Goal: Navigation & Orientation: Understand site structure

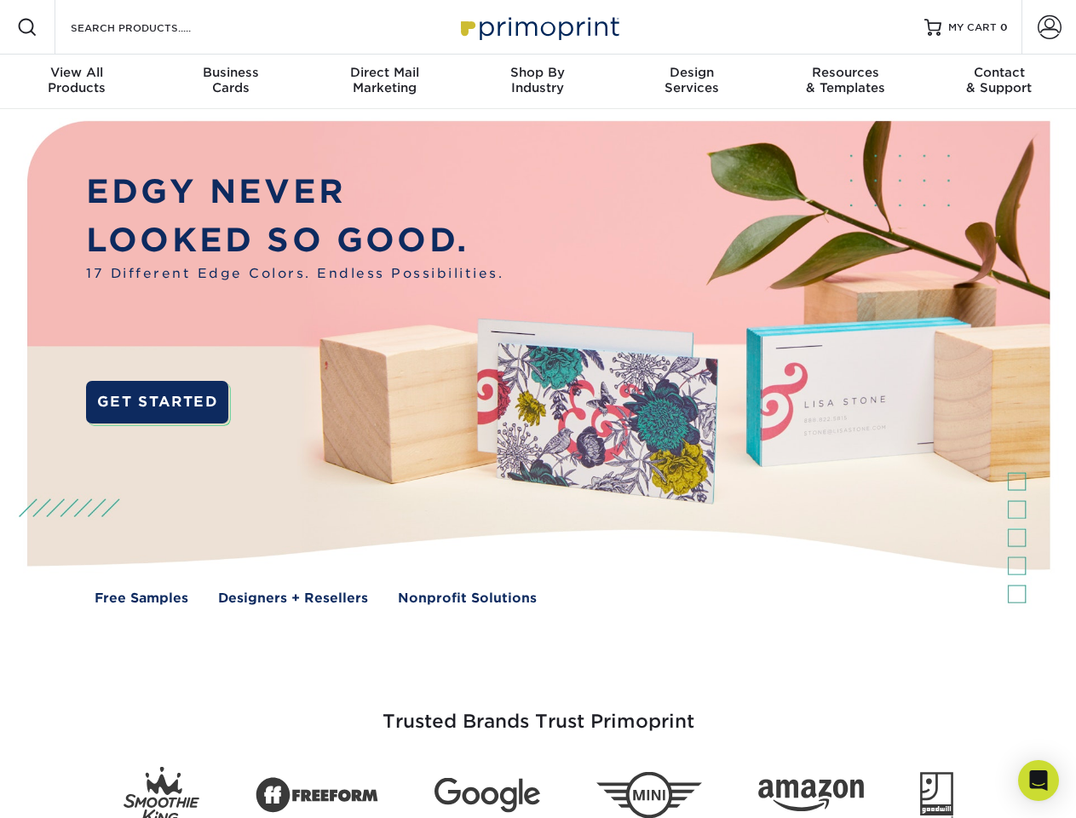
click at [537, 409] on img at bounding box center [537, 375] width 1065 height 532
click at [27, 27] on span at bounding box center [27, 27] width 20 height 20
click at [1049, 27] on span at bounding box center [1049, 27] width 24 height 24
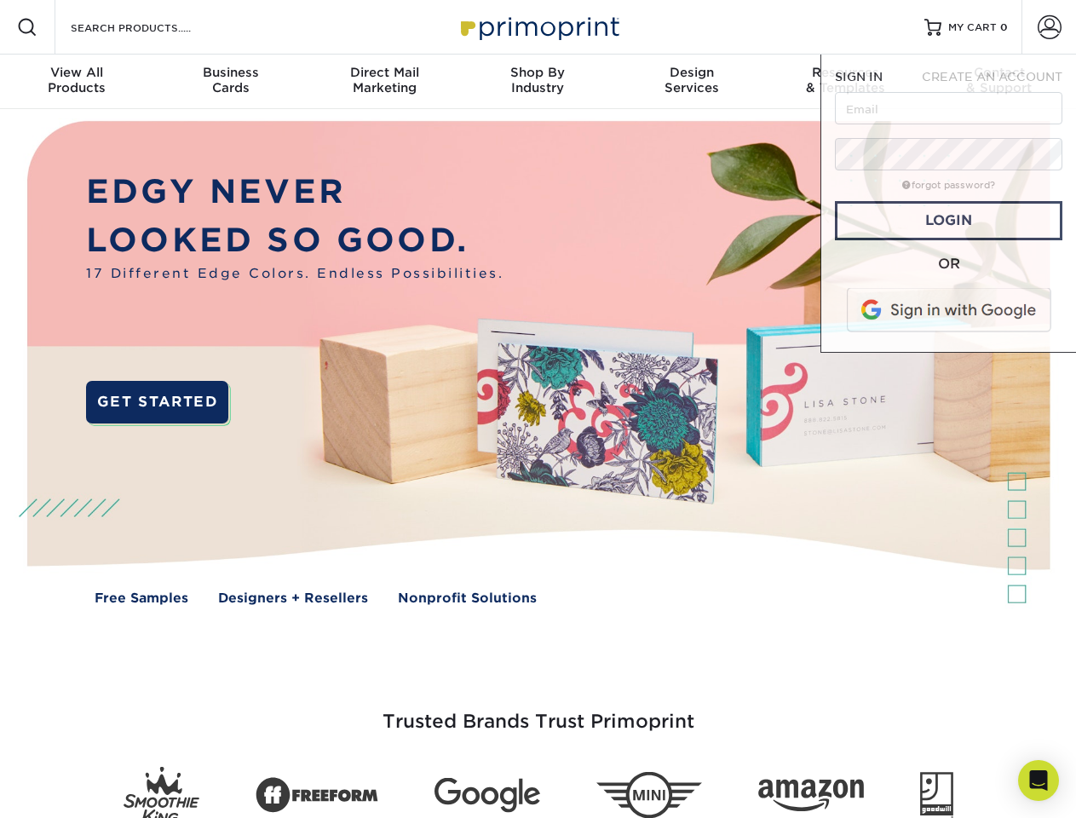
click at [77, 82] on div "View All Products" at bounding box center [76, 80] width 153 height 31
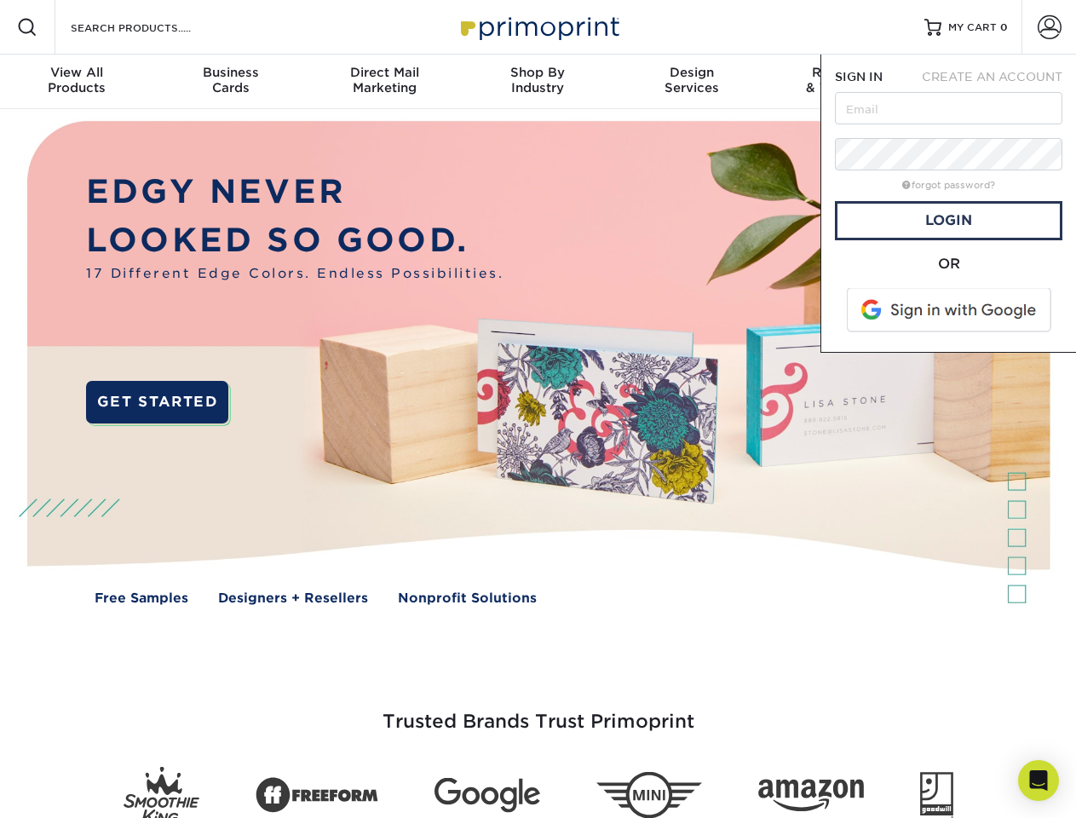
click at [230, 82] on div "Business Cards" at bounding box center [229, 80] width 153 height 31
click at [384, 82] on div "Direct Mail Marketing" at bounding box center [383, 80] width 153 height 31
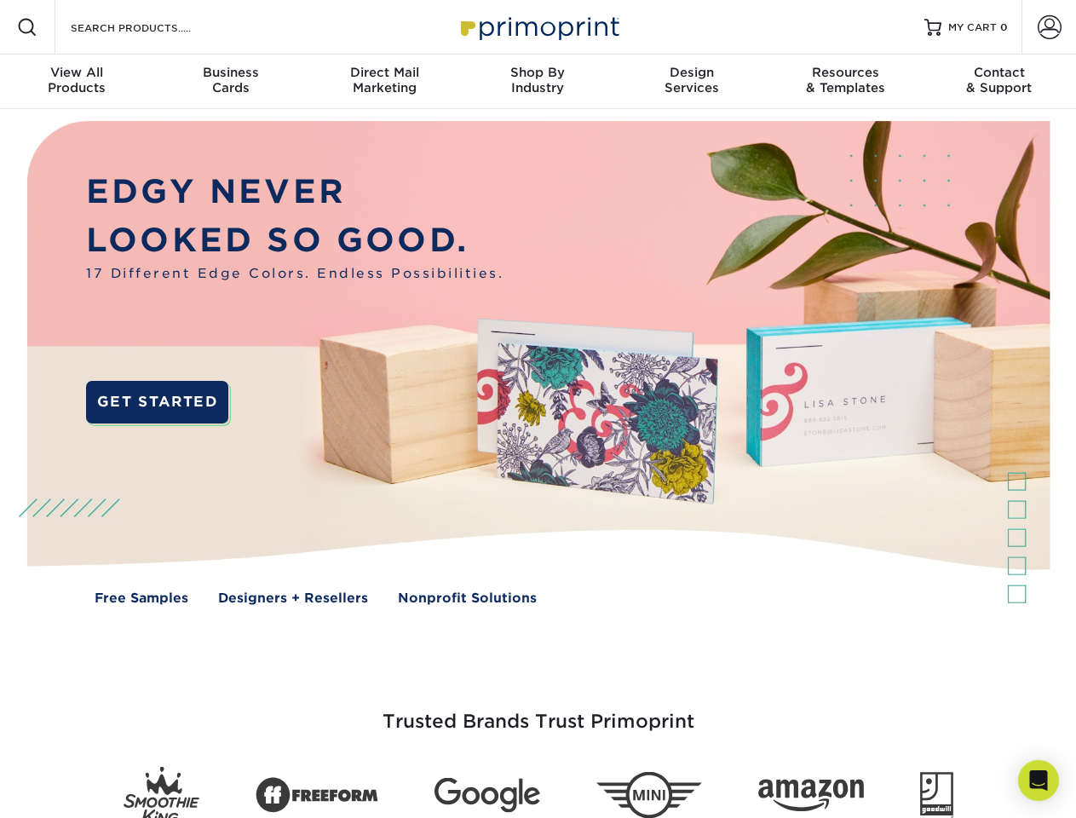
click at [537, 82] on div "Shop By Industry" at bounding box center [537, 80] width 153 height 31
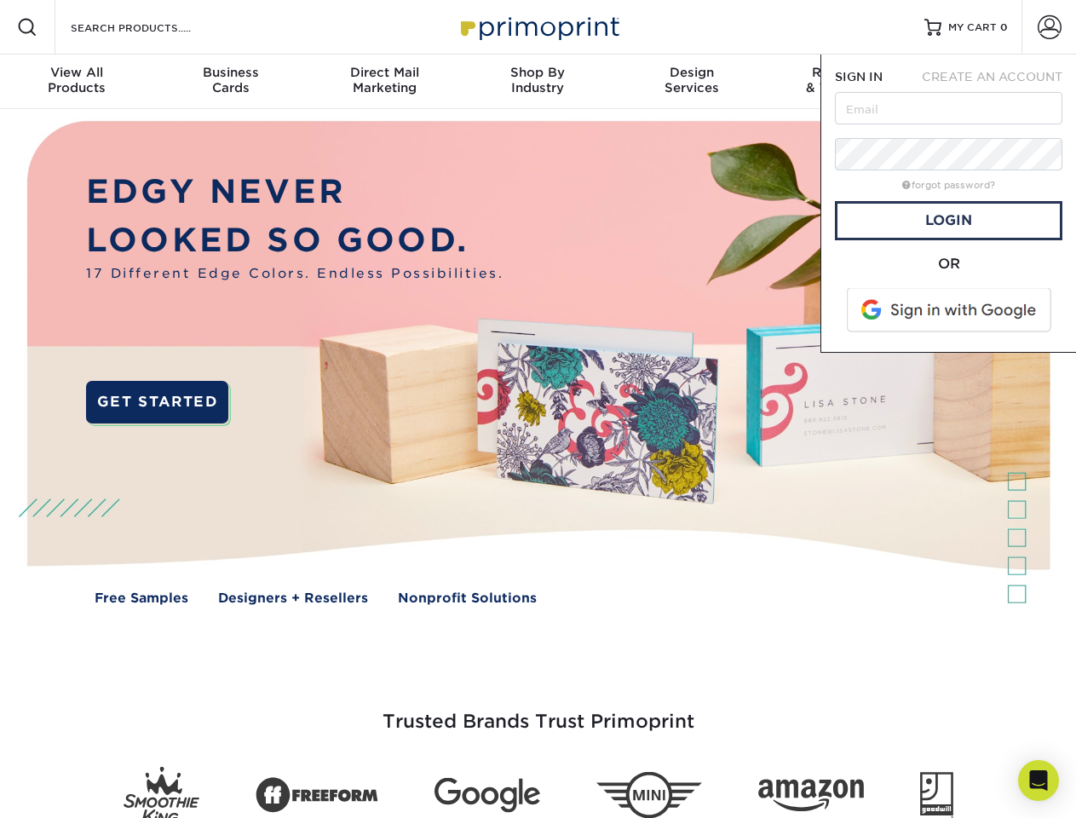
click at [692, 82] on div "Design Services" at bounding box center [691, 80] width 153 height 31
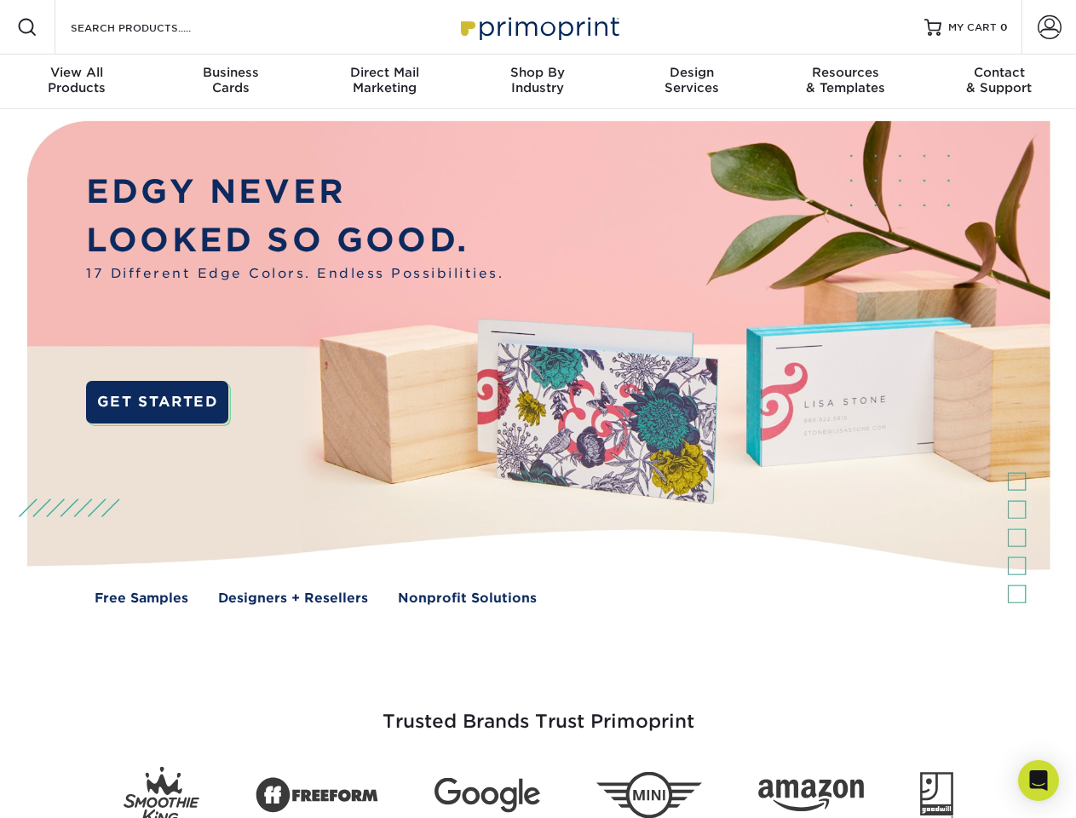
click at [845, 82] on span "SIGN IN" at bounding box center [859, 77] width 48 height 14
click at [999, 82] on div "Contact & Support" at bounding box center [998, 80] width 153 height 31
